Goal: Task Accomplishment & Management: Manage account settings

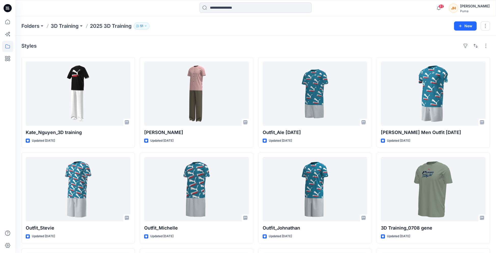
click at [479, 10] on div "Puma" at bounding box center [475, 11] width 30 height 4
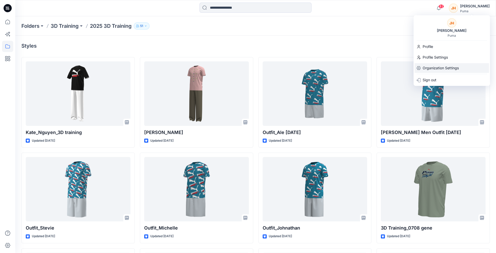
click at [456, 65] on p "Organization Settings" at bounding box center [441, 68] width 36 height 10
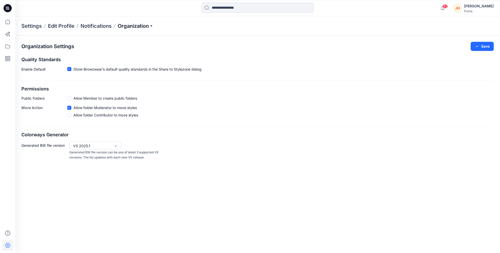
click at [144, 28] on p "Organization" at bounding box center [136, 25] width 36 height 7
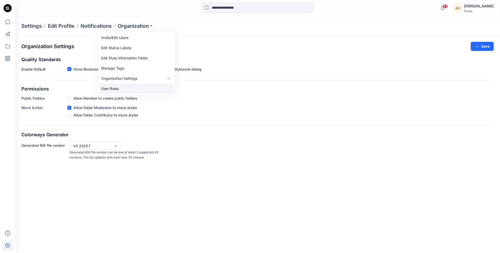
click at [132, 87] on link "User Roles" at bounding box center [136, 89] width 74 height 10
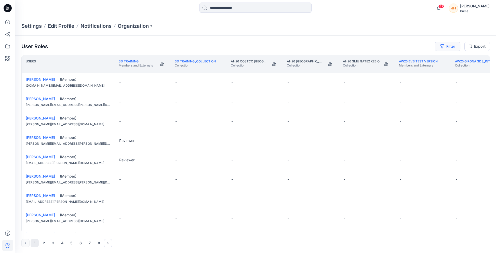
click at [449, 45] on button "Filter" at bounding box center [447, 46] width 25 height 9
click at [435, 58] on div at bounding box center [429, 60] width 52 height 6
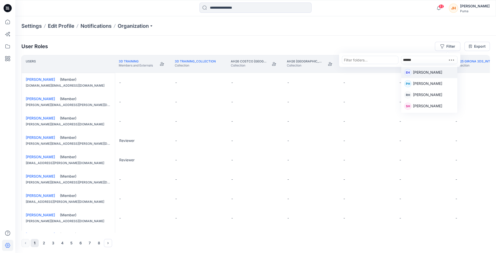
type input "*******"
click at [428, 72] on p "[PERSON_NAME]" at bounding box center [427, 73] width 29 height 7
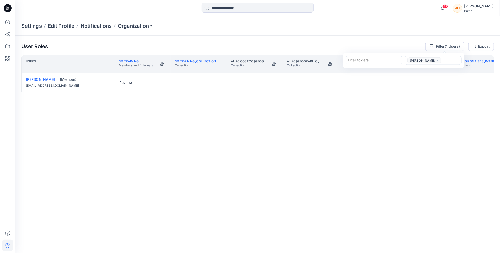
click at [195, 140] on div "Users 3D Training Members and Externals 3D Training_Collection Collection AH26 …" at bounding box center [257, 144] width 472 height 178
